Goal: Browse casually

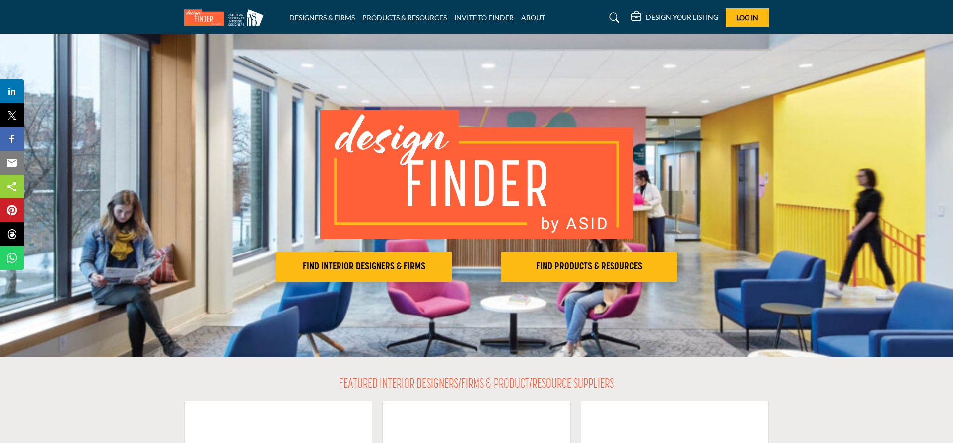
click at [197, 16] on img at bounding box center [226, 17] width 84 height 16
drag, startPoint x: 621, startPoint y: 381, endPoint x: 409, endPoint y: 383, distance: 212.0
drag, startPoint x: 581, startPoint y: 382, endPoint x: 340, endPoint y: 384, distance: 240.8
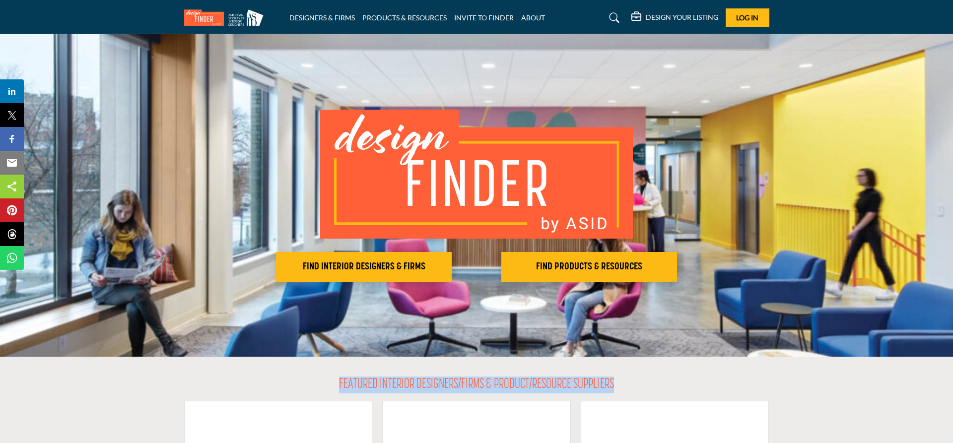
copy div "FEATURED INTERIOR DESIGNERS/FIRMS & PRODUCT/RESOURCE SUPPLIERS"
